Goal: Find specific page/section: Locate a particular part of the current website

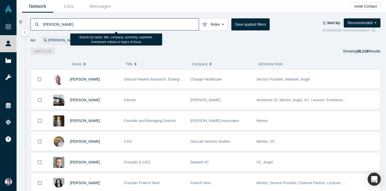
type input "[PERSON_NAME]"
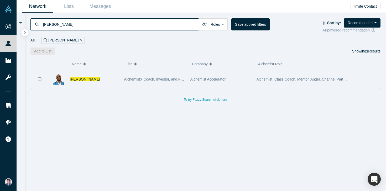
click at [74, 77] on span "[PERSON_NAME]" at bounding box center [85, 79] width 30 height 4
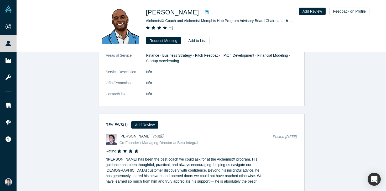
scroll to position [793, 0]
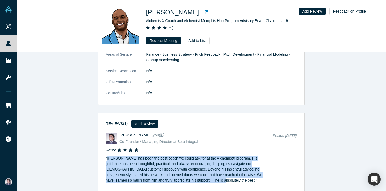
drag, startPoint x: 108, startPoint y: 148, endPoint x: 205, endPoint y: 172, distance: 100.2
click at [205, 172] on p "“ [PERSON_NAME] has been the best coach we could ask for at the AlchemistX prog…" at bounding box center [185, 168] width 158 height 30
copy p "[PERSON_NAME] has been the best coach we could ask for at the AlchemistX progra…"
